Goal: Information Seeking & Learning: Learn about a topic

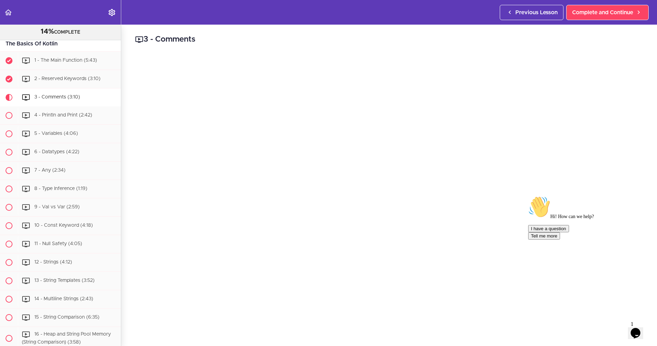
click at [528, 312] on div "Hi! How can we help? I have a question Tell me more" at bounding box center [587, 253] width 119 height 116
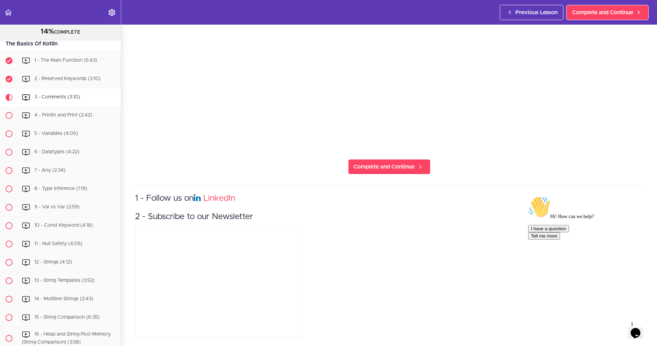
scroll to position [195, 0]
click at [396, 163] on span "Complete and Continue" at bounding box center [384, 167] width 61 height 8
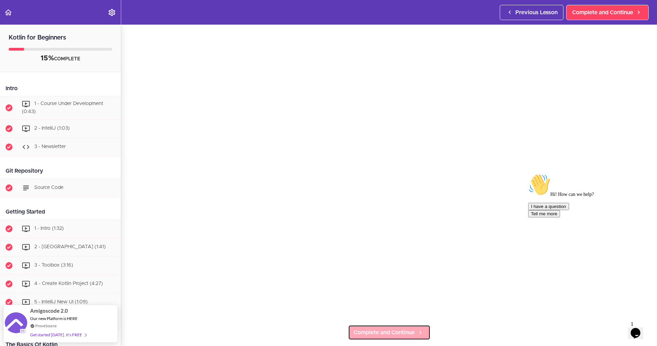
click at [367, 330] on span "Complete and Continue" at bounding box center [384, 332] width 61 height 8
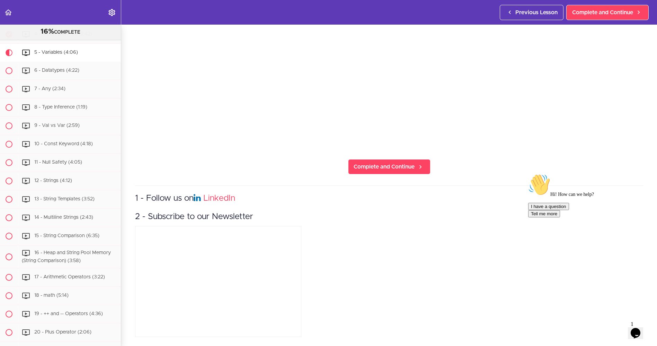
scroll to position [196, 0]
click at [359, 164] on span "Complete and Continue" at bounding box center [384, 167] width 61 height 8
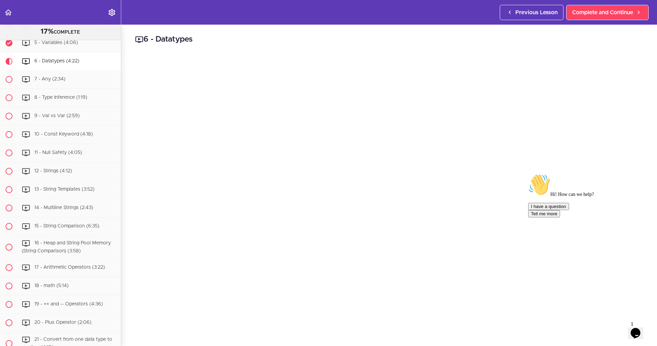
scroll to position [383, 0]
